Goal: Browse casually

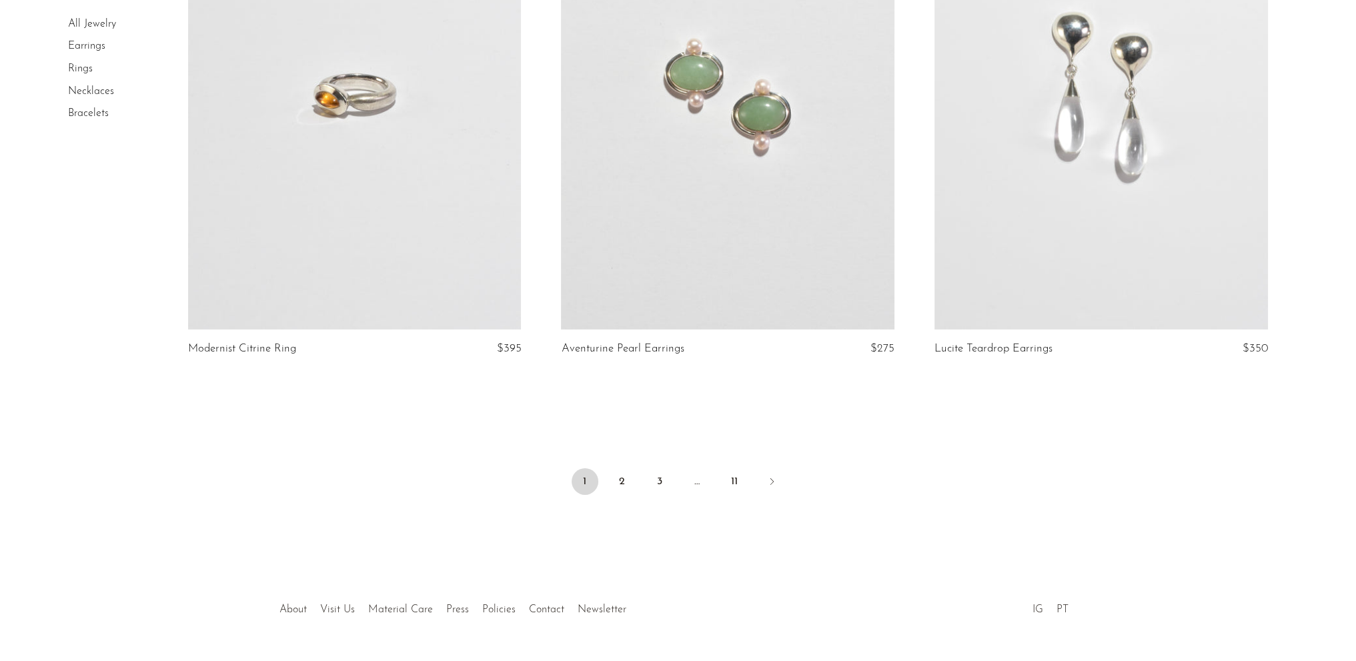
scroll to position [6080, 0]
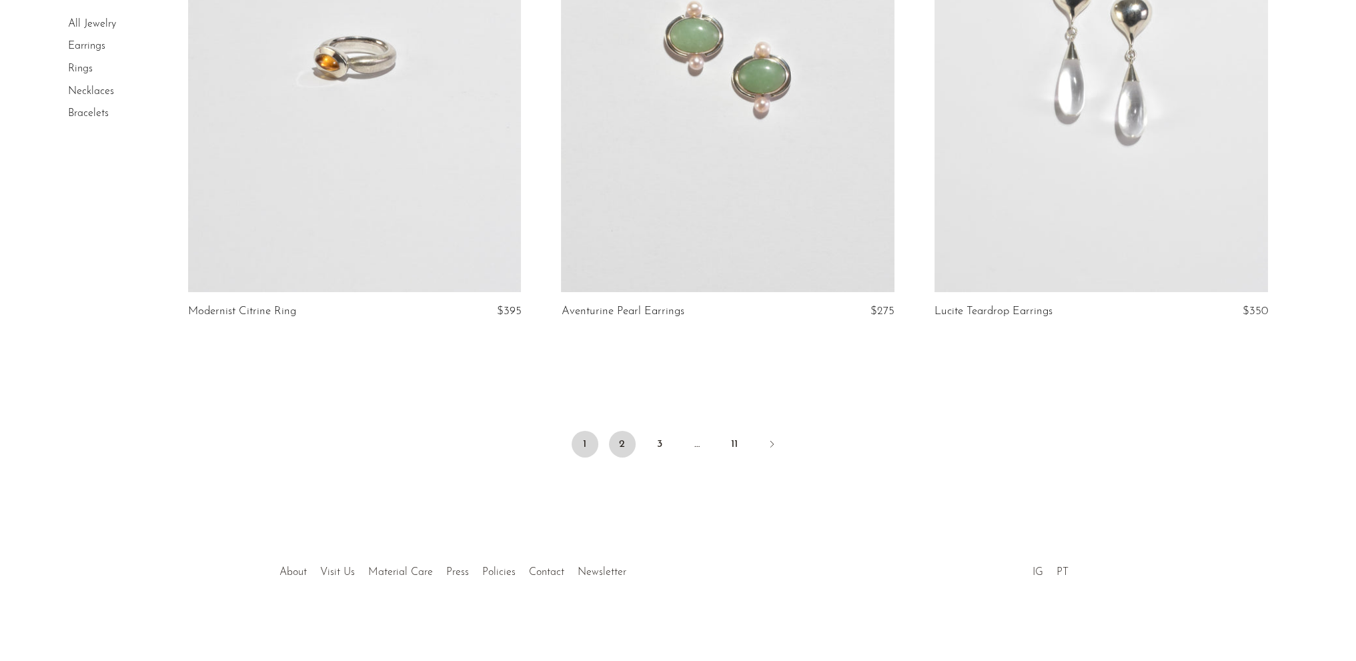
click at [619, 450] on link "2" at bounding box center [622, 444] width 27 height 27
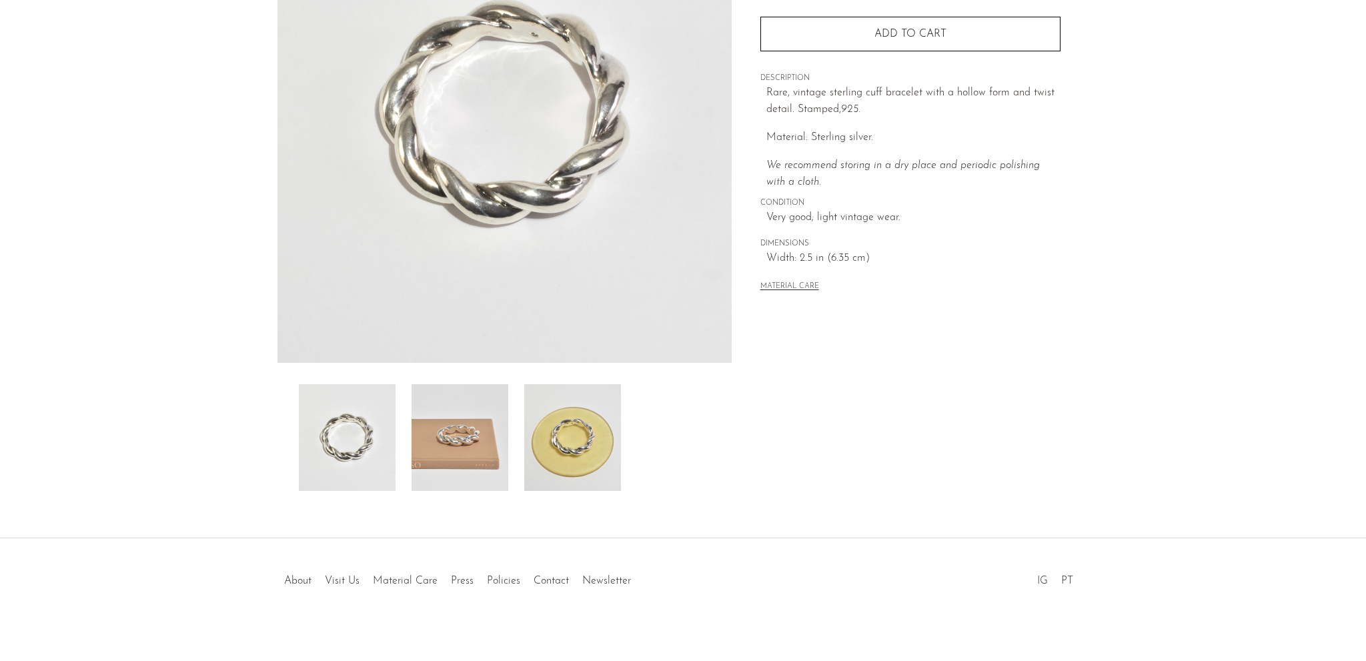
scroll to position [200, 0]
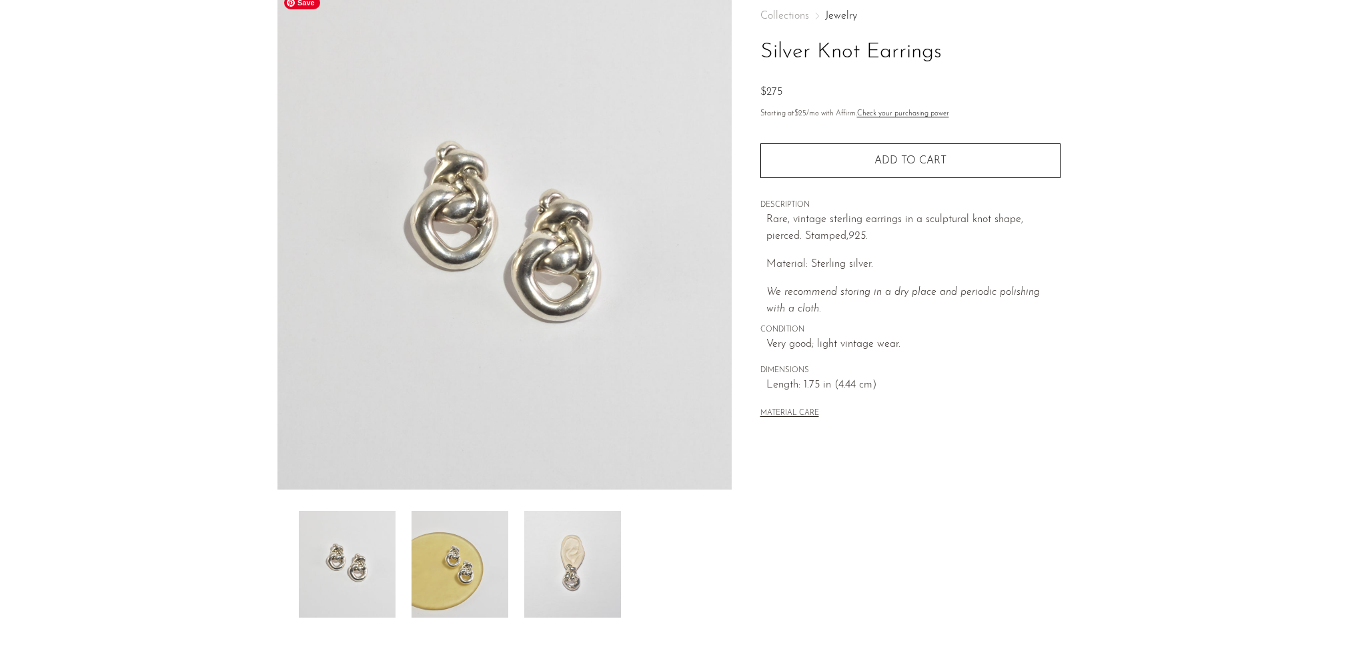
scroll to position [133, 0]
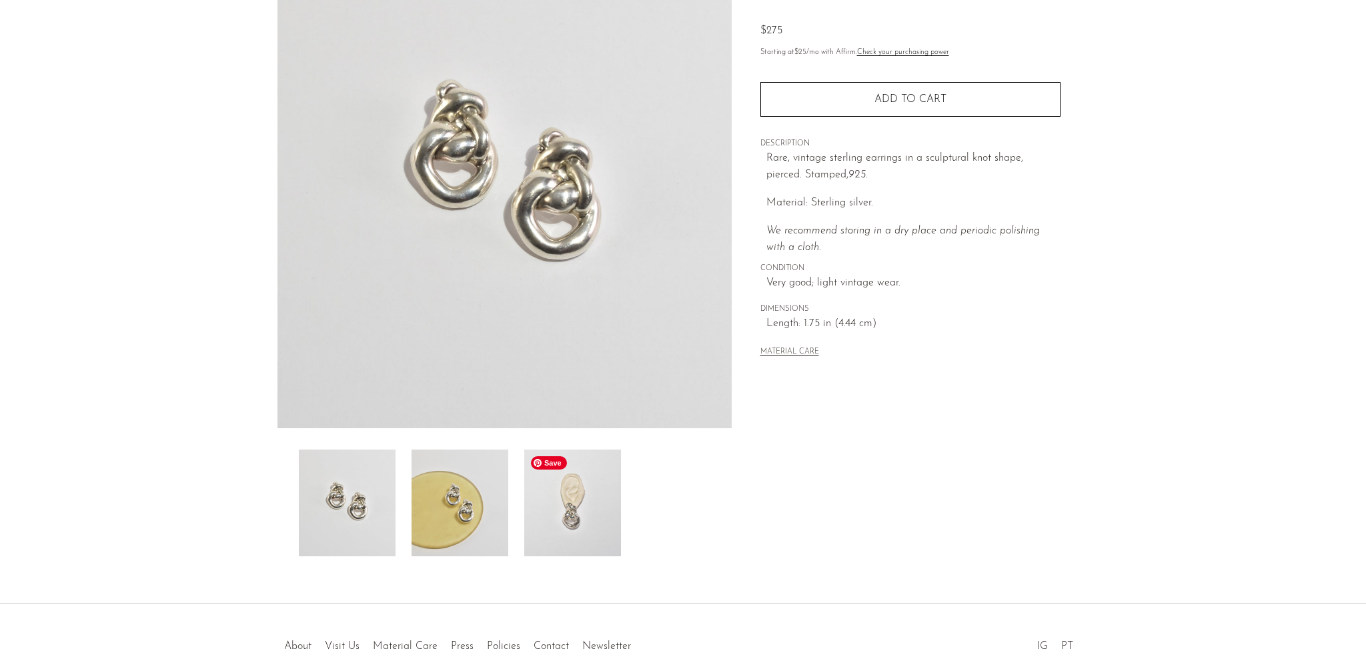
click at [589, 509] on img at bounding box center [572, 503] width 97 height 107
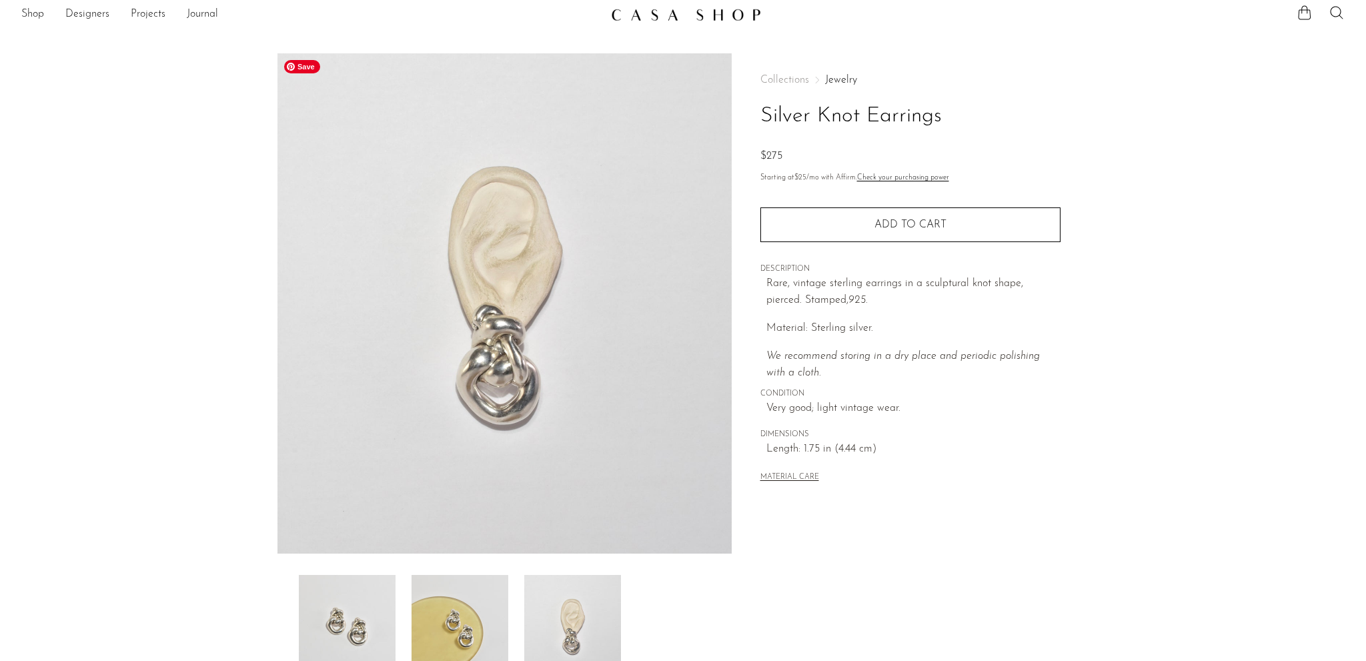
scroll to position [0, 0]
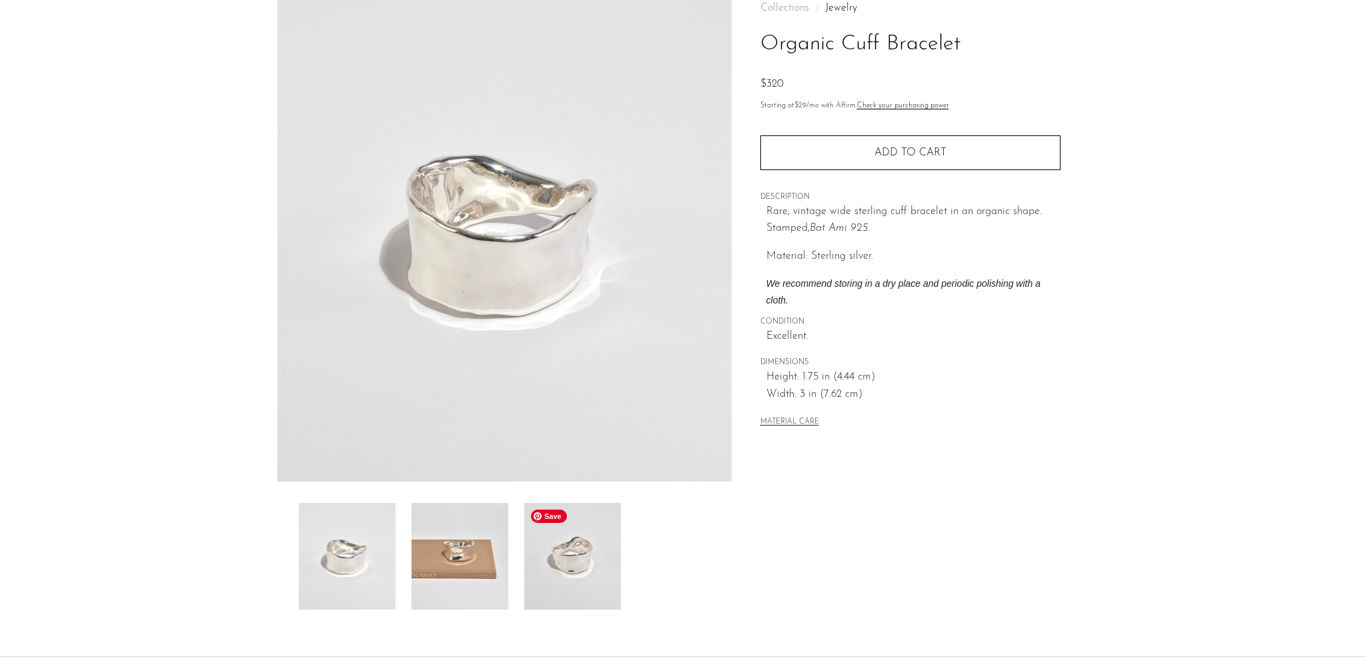
scroll to position [133, 0]
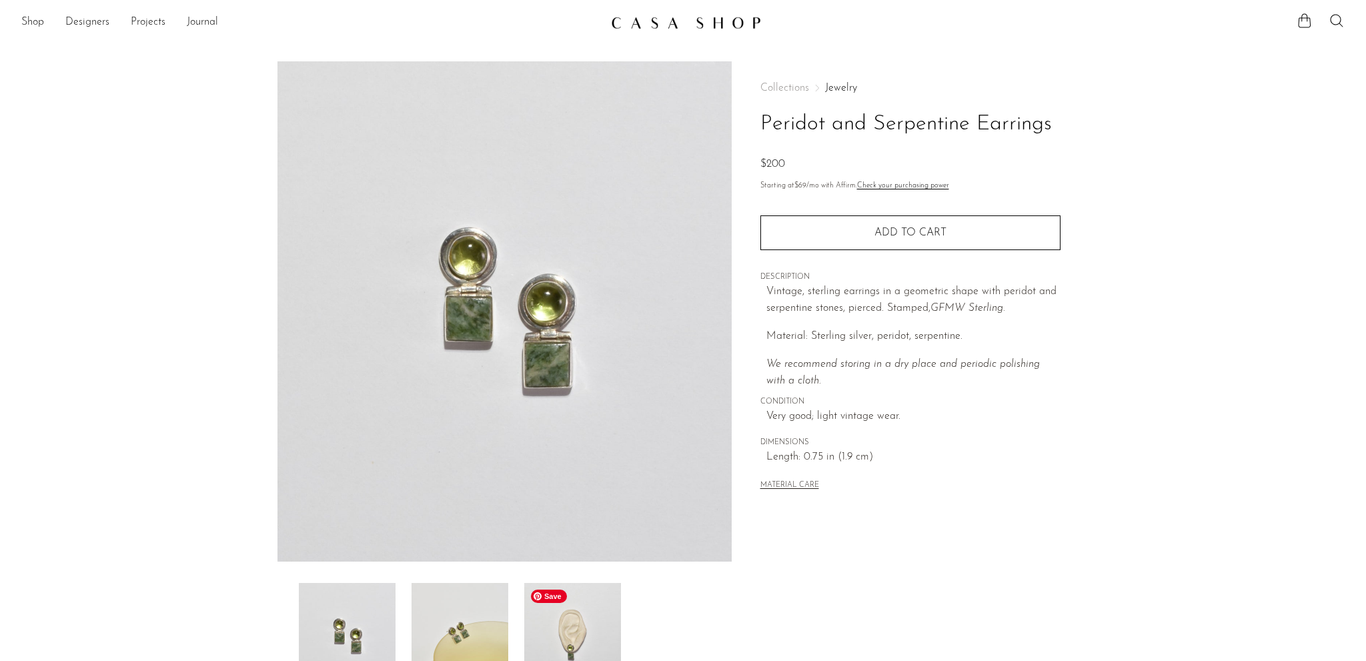
click at [584, 637] on img at bounding box center [572, 636] width 97 height 107
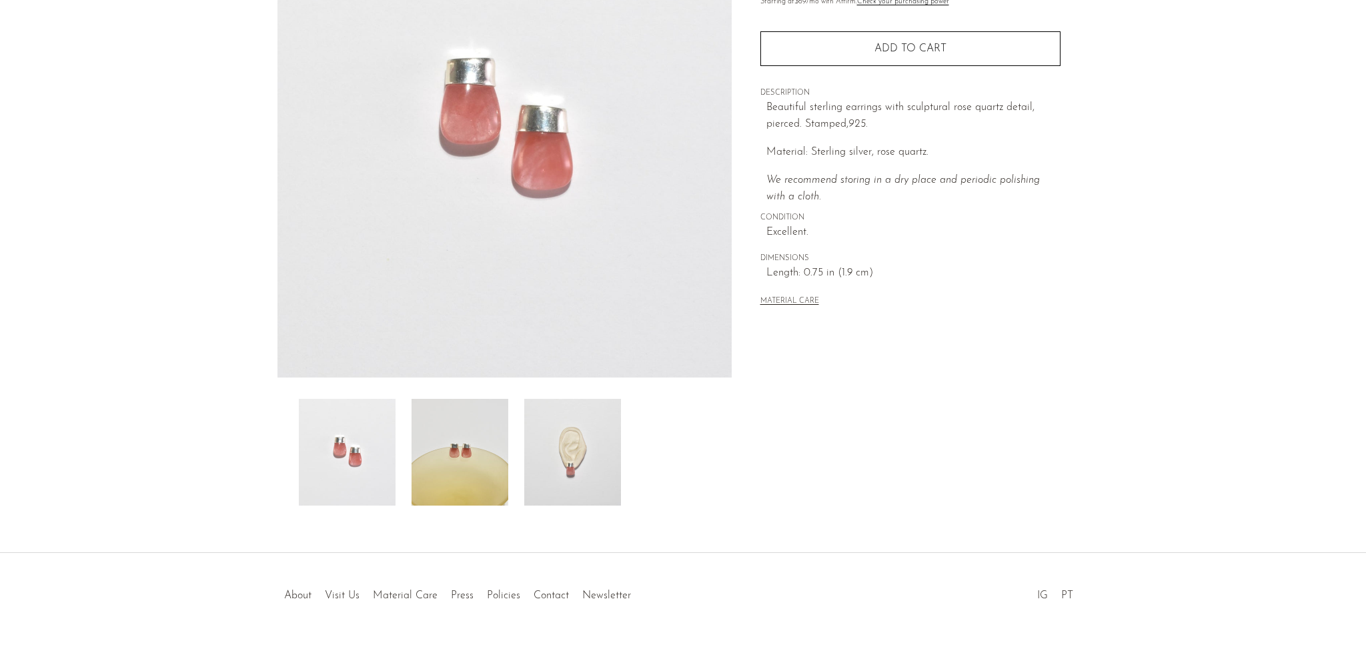
scroll to position [200, 0]
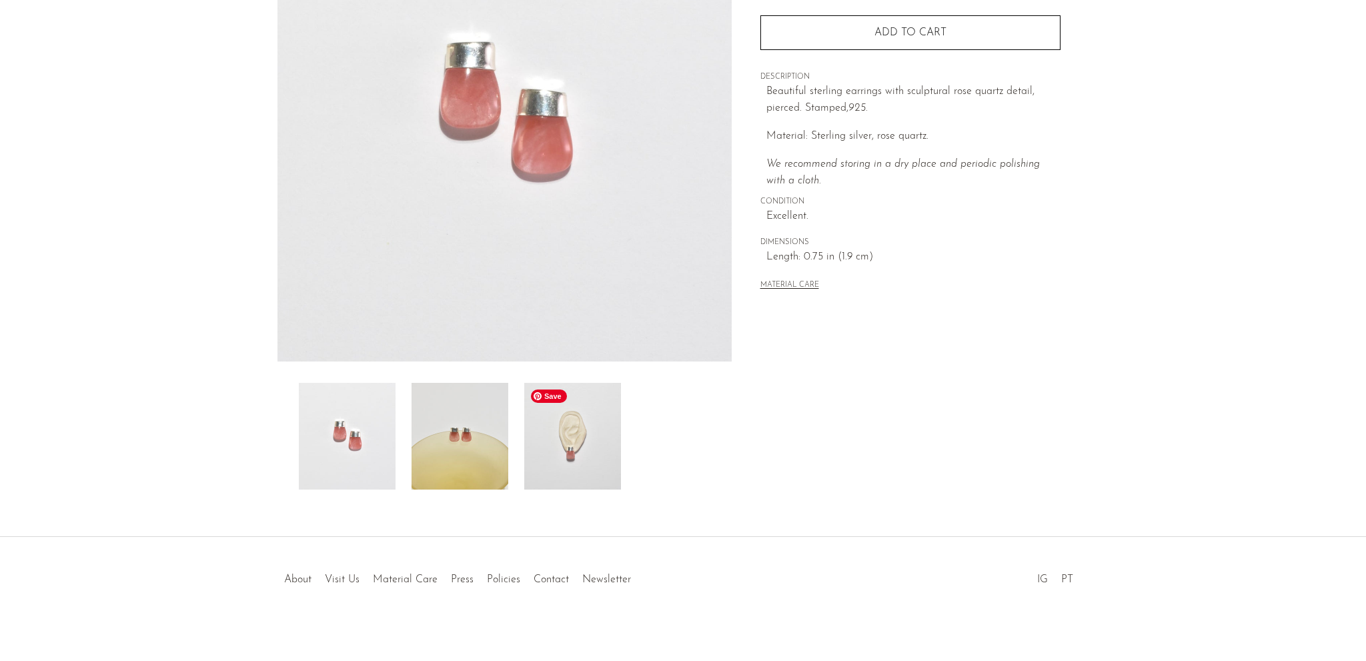
click at [573, 450] on img at bounding box center [572, 436] width 97 height 107
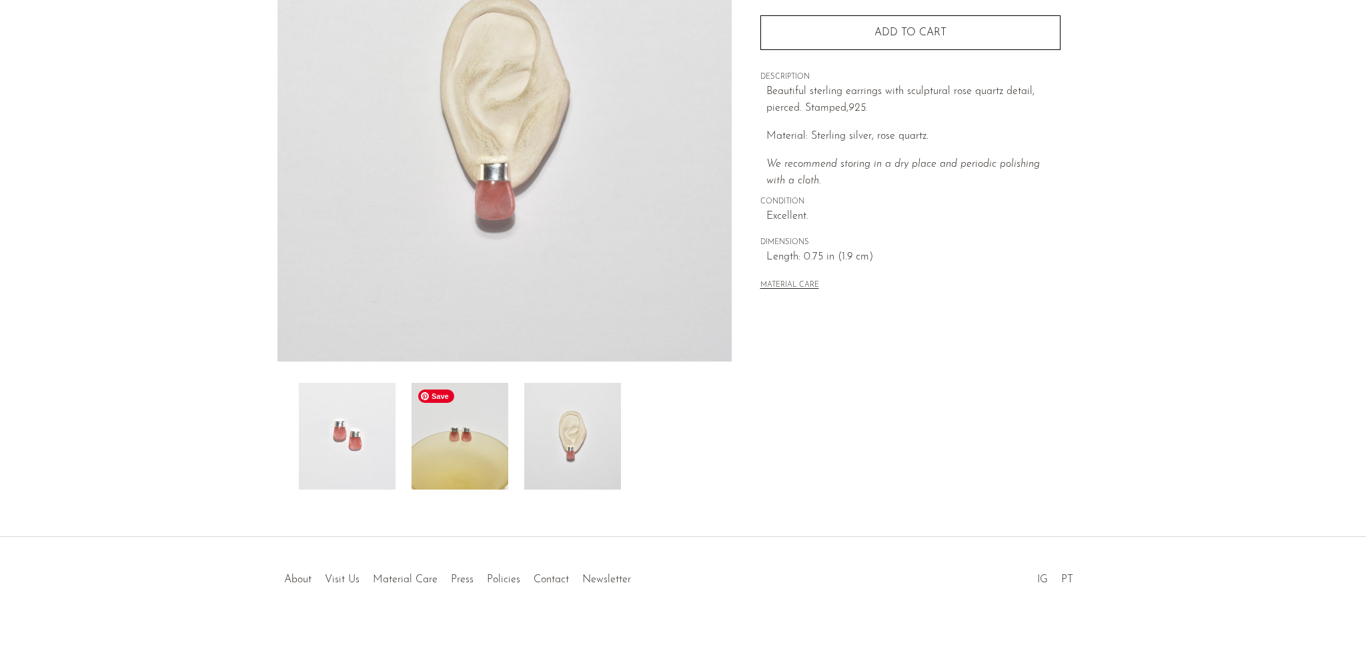
click at [464, 476] on img at bounding box center [460, 436] width 97 height 107
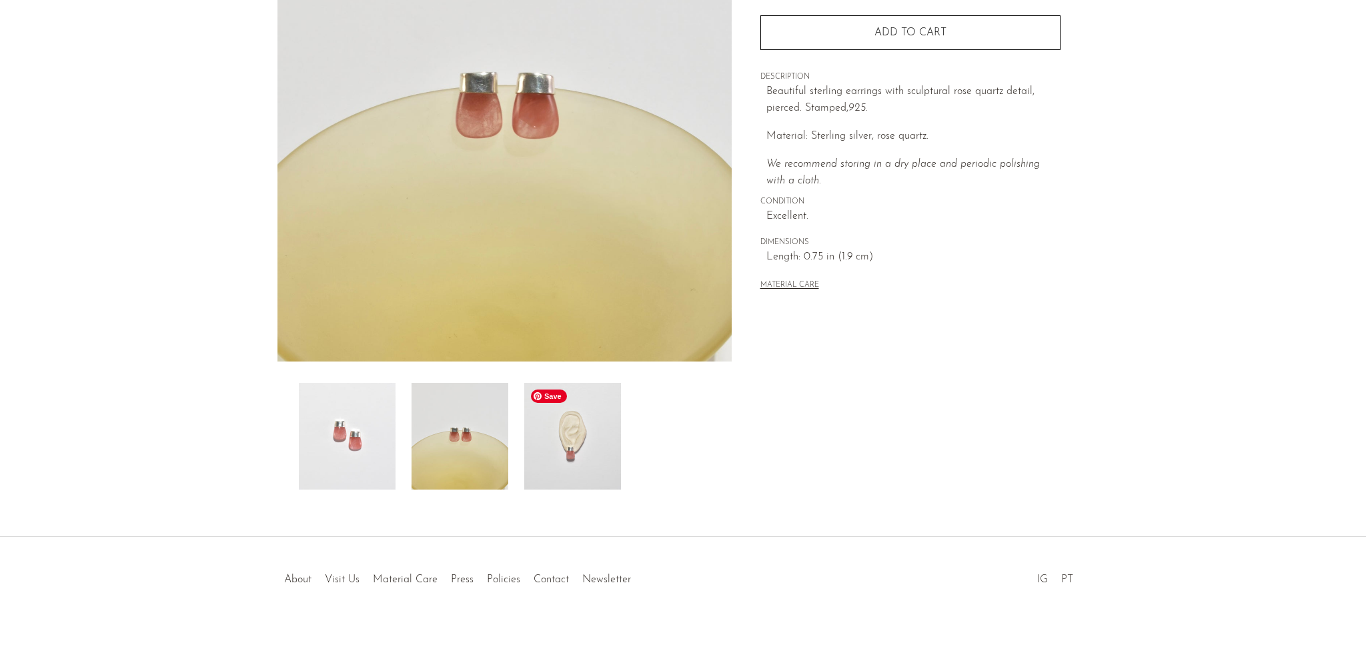
click at [550, 448] on img at bounding box center [572, 436] width 97 height 107
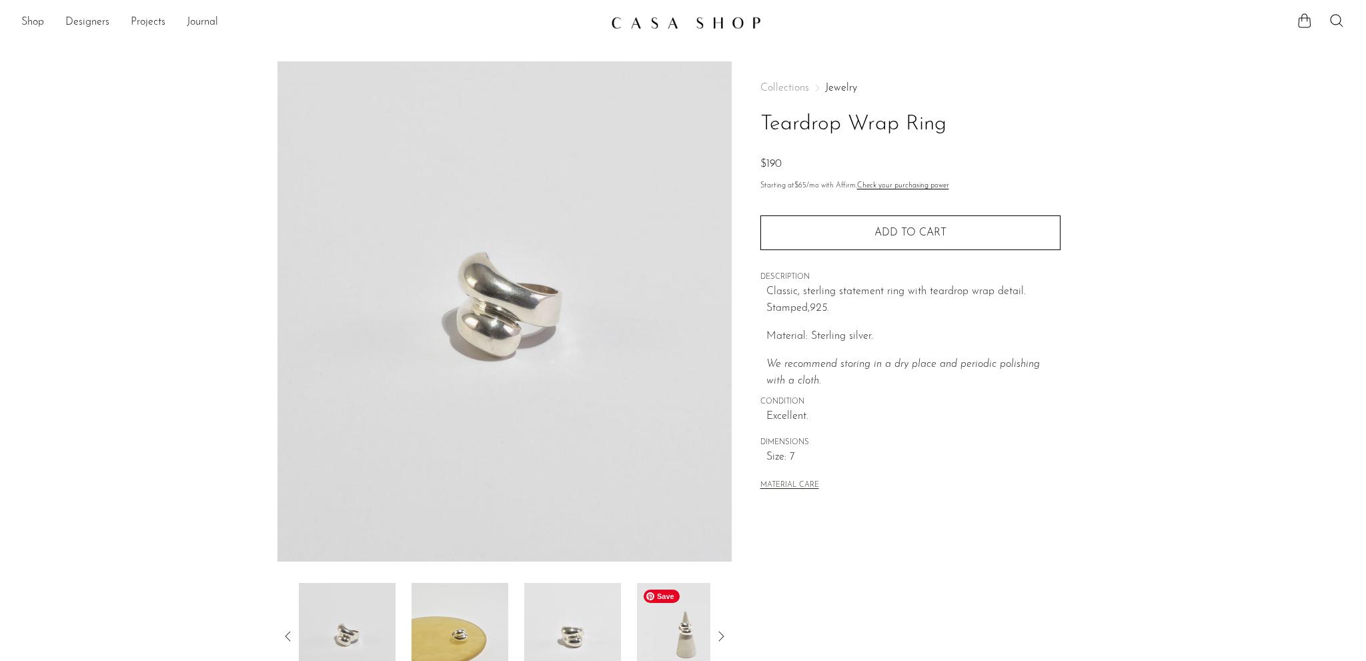
click at [676, 640] on img at bounding box center [685, 636] width 97 height 107
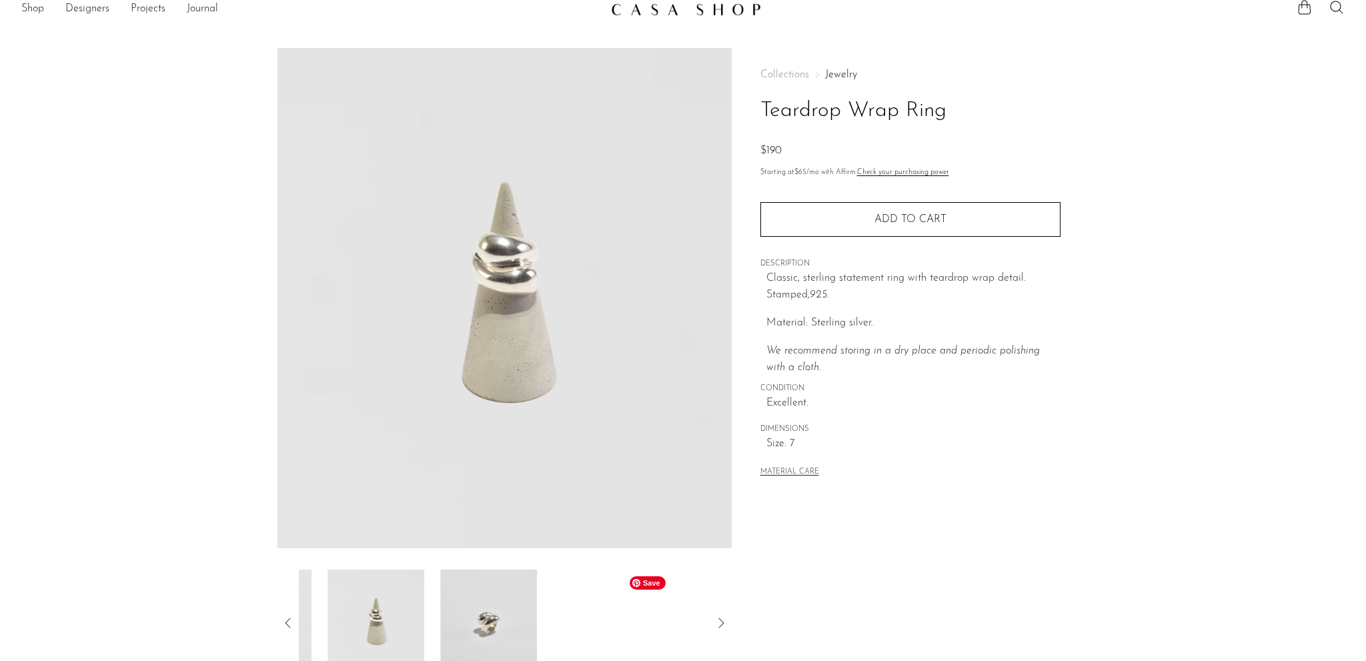
scroll to position [200, 0]
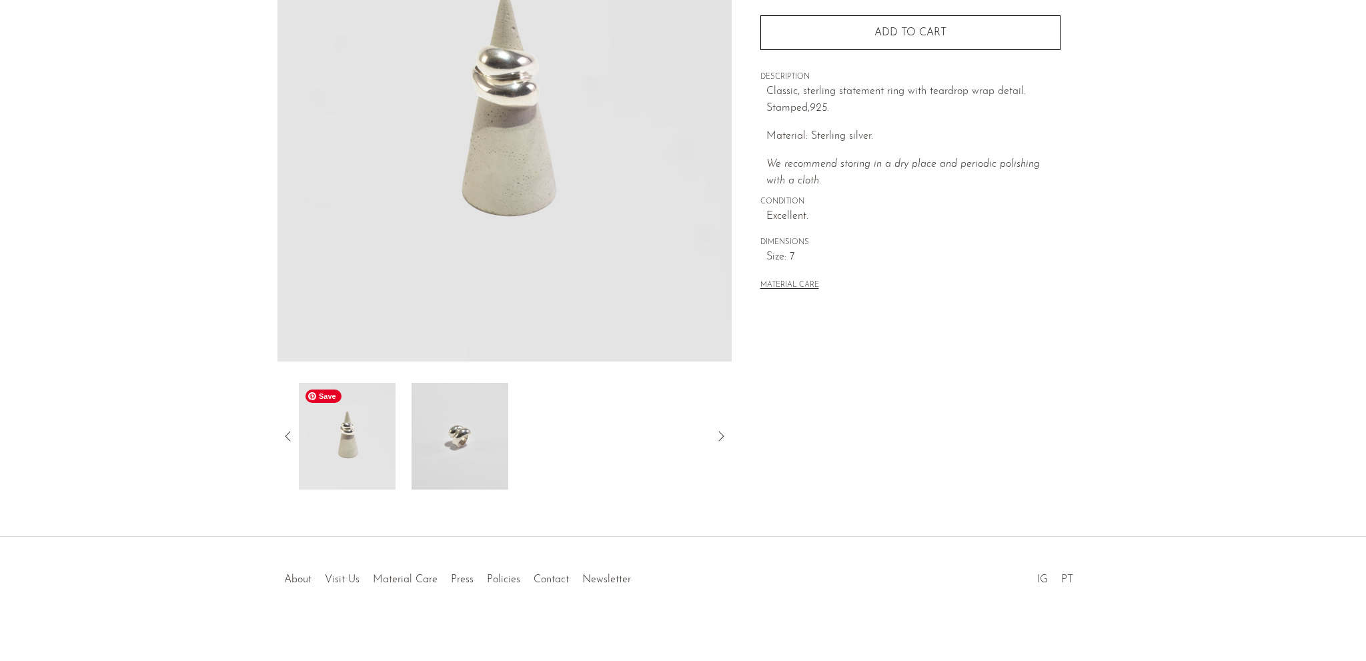
click at [357, 438] on img at bounding box center [347, 436] width 97 height 107
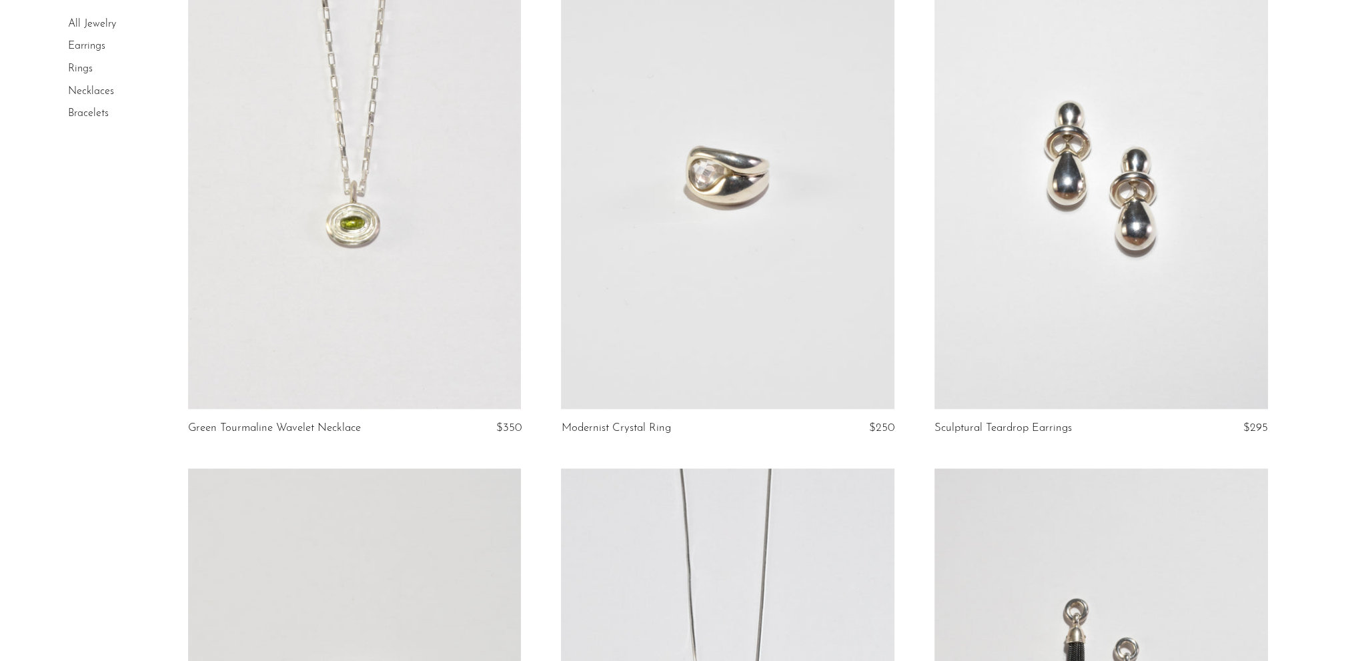
scroll to position [2334, 0]
